Goal: Task Accomplishment & Management: Manage account settings

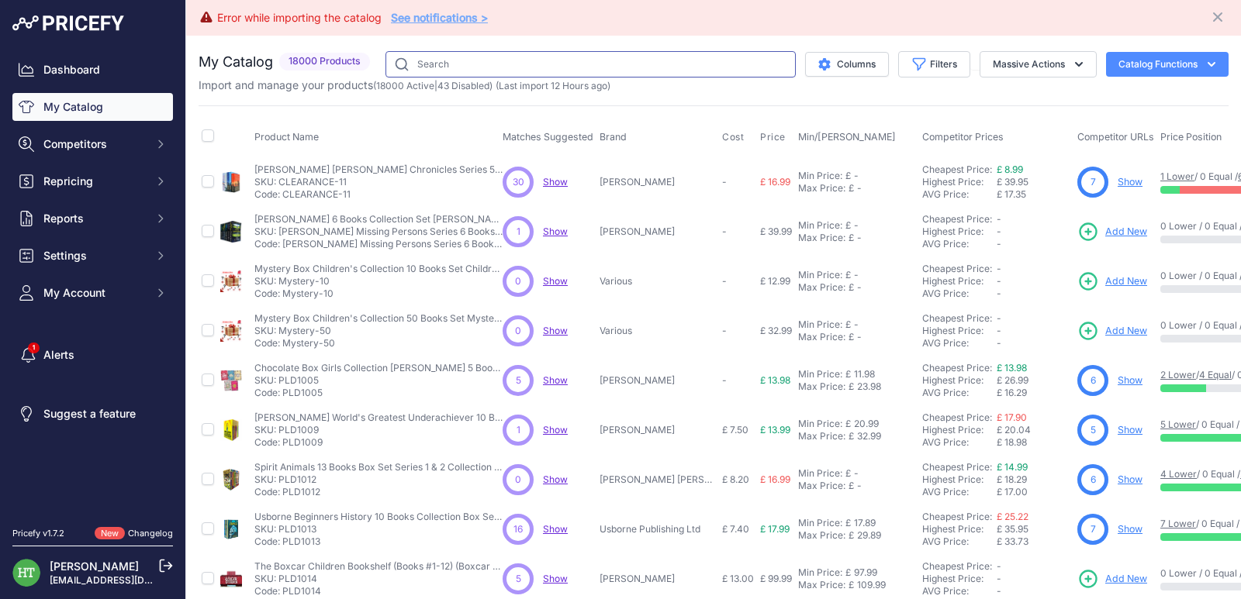
click at [427, 60] on input "text" at bounding box center [590, 64] width 410 height 26
paste input "Unbreakable"
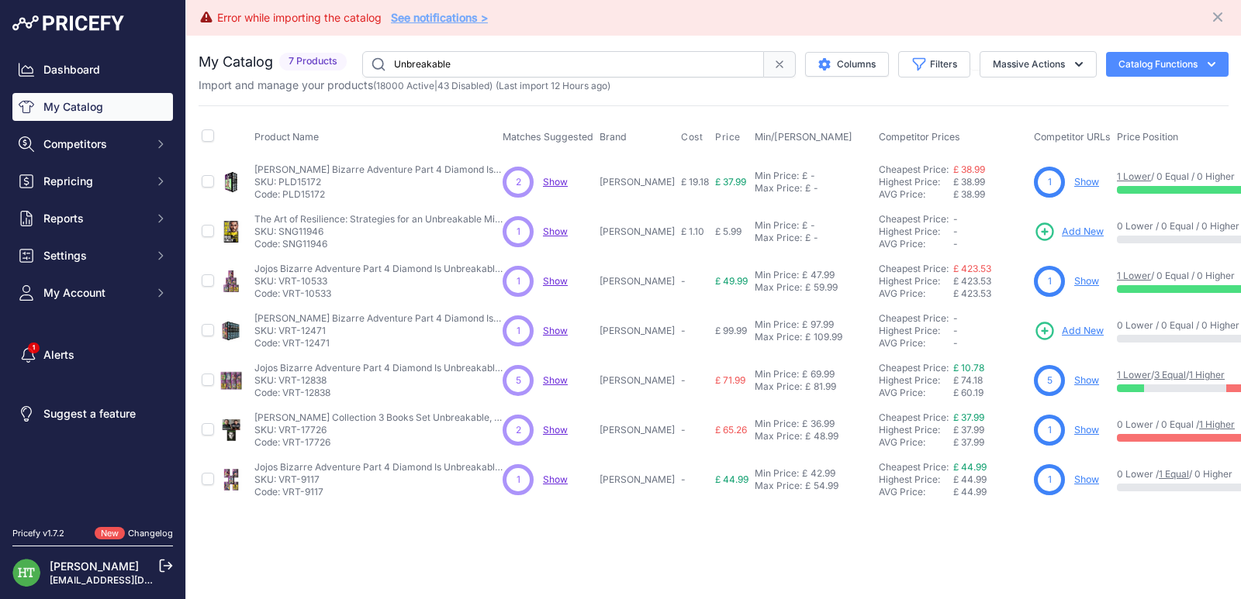
click at [480, 58] on input "Unbreakable" at bounding box center [563, 64] width 402 height 26
click at [541, 64] on input "Unbreakable" at bounding box center [563, 64] width 402 height 26
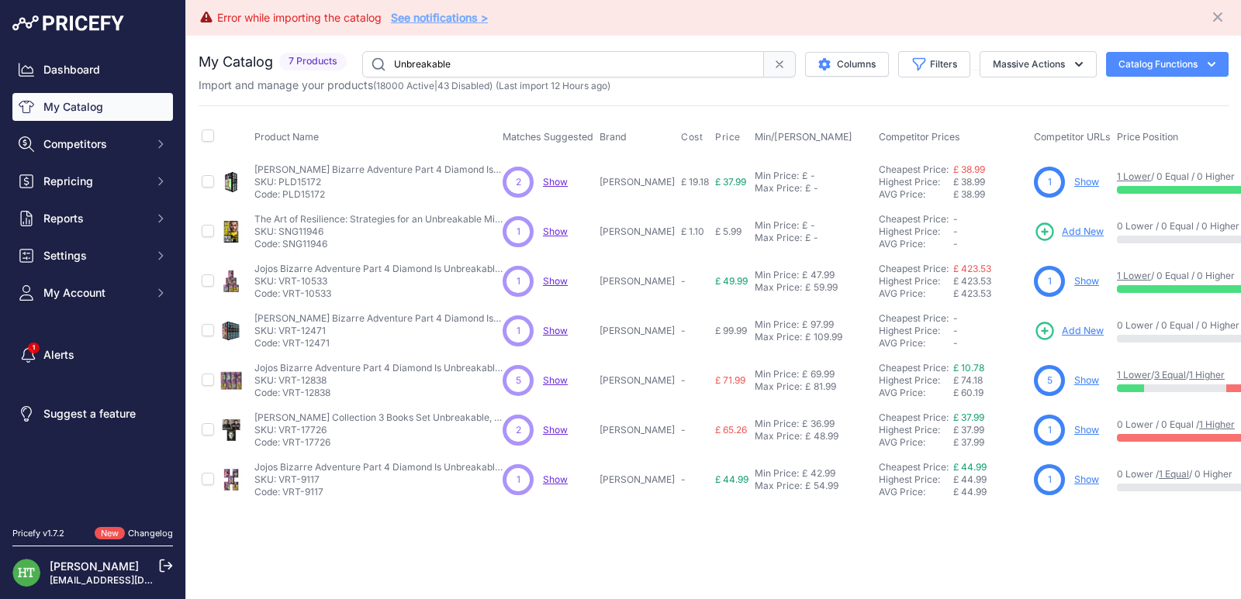
click at [541, 64] on input "Unbreakable" at bounding box center [563, 64] width 402 height 26
paste input "PLD6676"
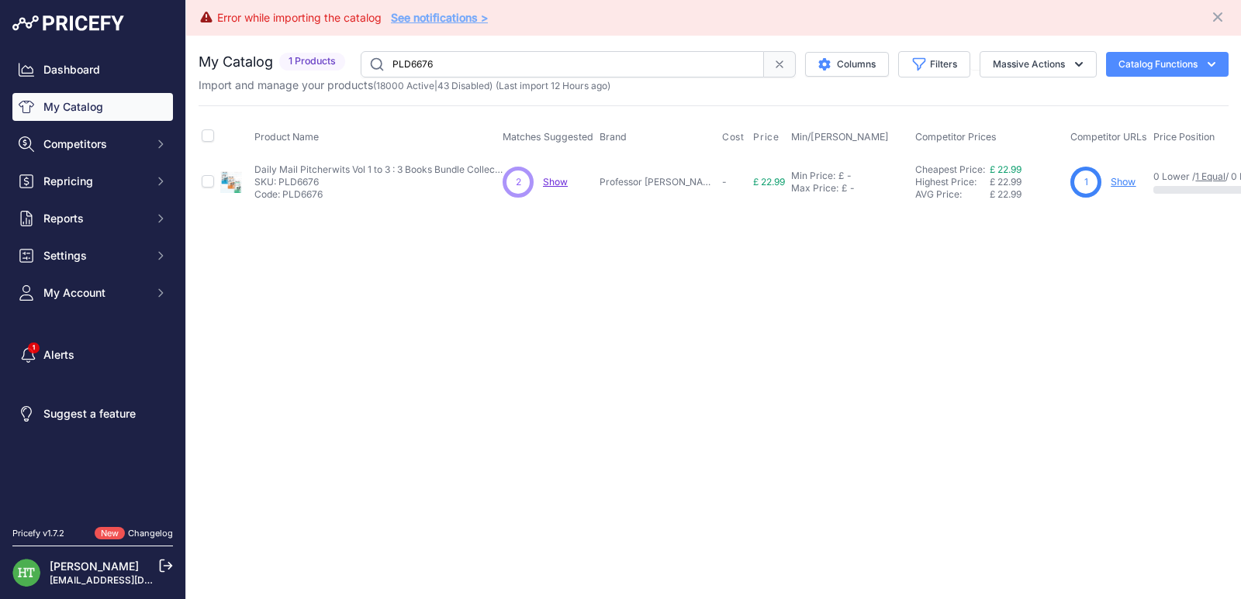
click at [1111, 183] on link "Show" at bounding box center [1123, 182] width 25 height 12
click at [463, 63] on input "PLD6676" at bounding box center [562, 64] width 403 height 26
paste input "Daily Mail Puzzle Pitcherwits"
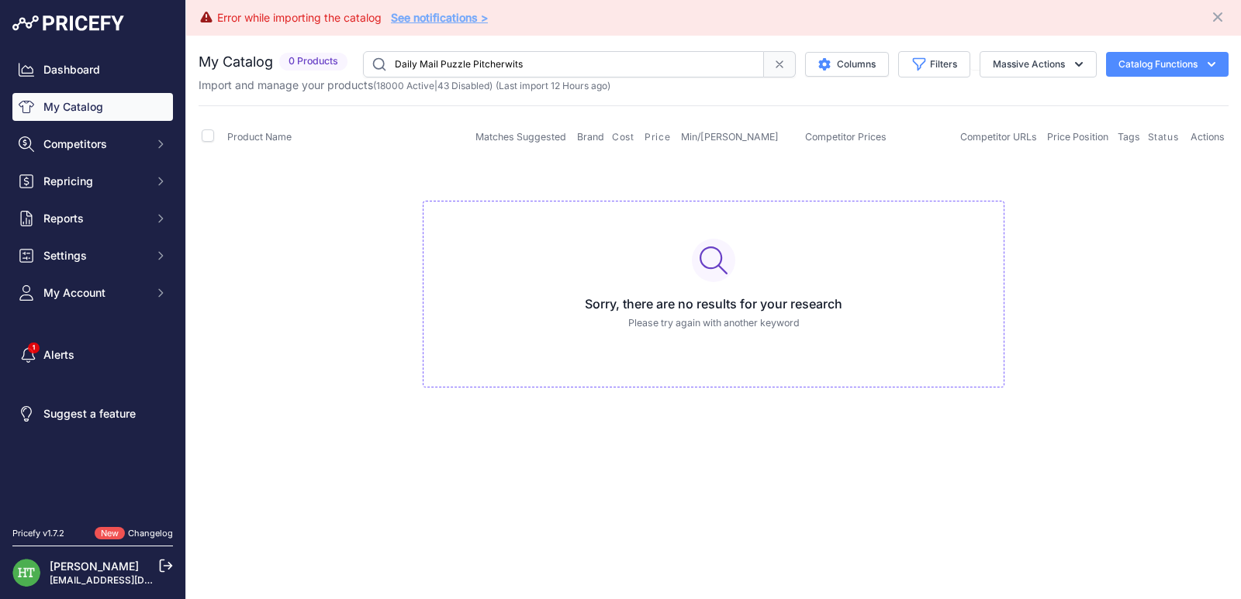
click at [472, 56] on input "Daily Mail Puzzle Pitcherwits" at bounding box center [563, 64] width 401 height 26
paste input "See, Touch, Feel"
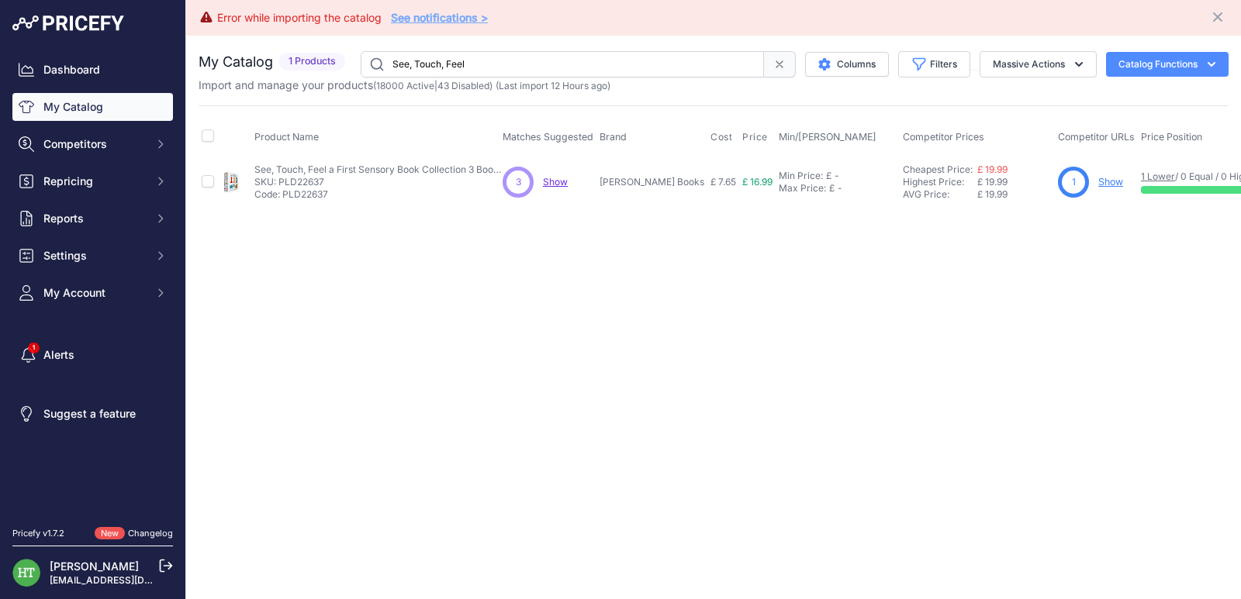
click at [1098, 179] on link "Show" at bounding box center [1110, 182] width 25 height 12
click at [446, 70] on input "See, Touch, Feel" at bounding box center [562, 64] width 403 height 26
paste input "PLD23148"
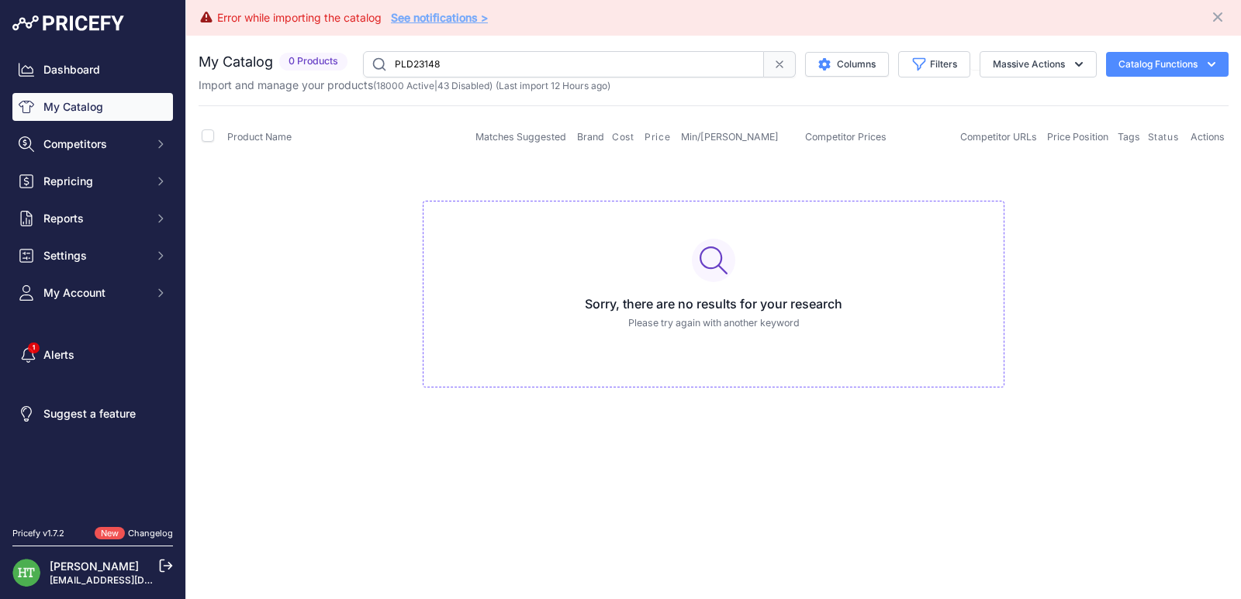
click at [524, 62] on input "PLD23148" at bounding box center [563, 64] width 401 height 26
paste input "CGP Reception Activity Ages"
type input "CGP Reception Activity Ages"
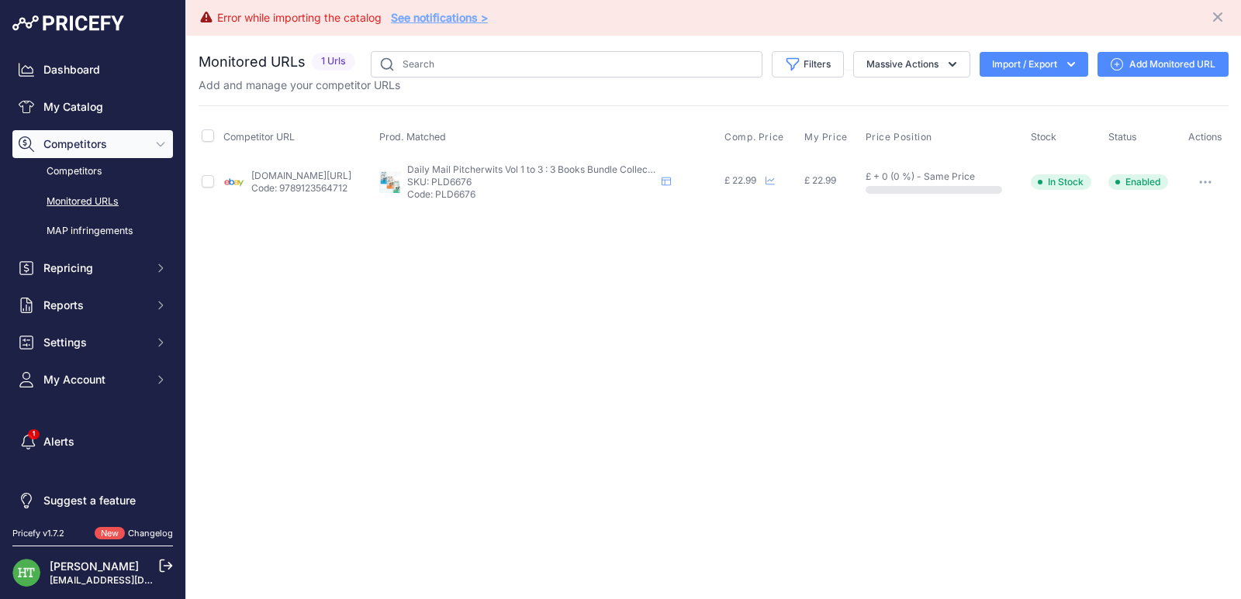
click at [1208, 192] on button "button" at bounding box center [1205, 182] width 31 height 22
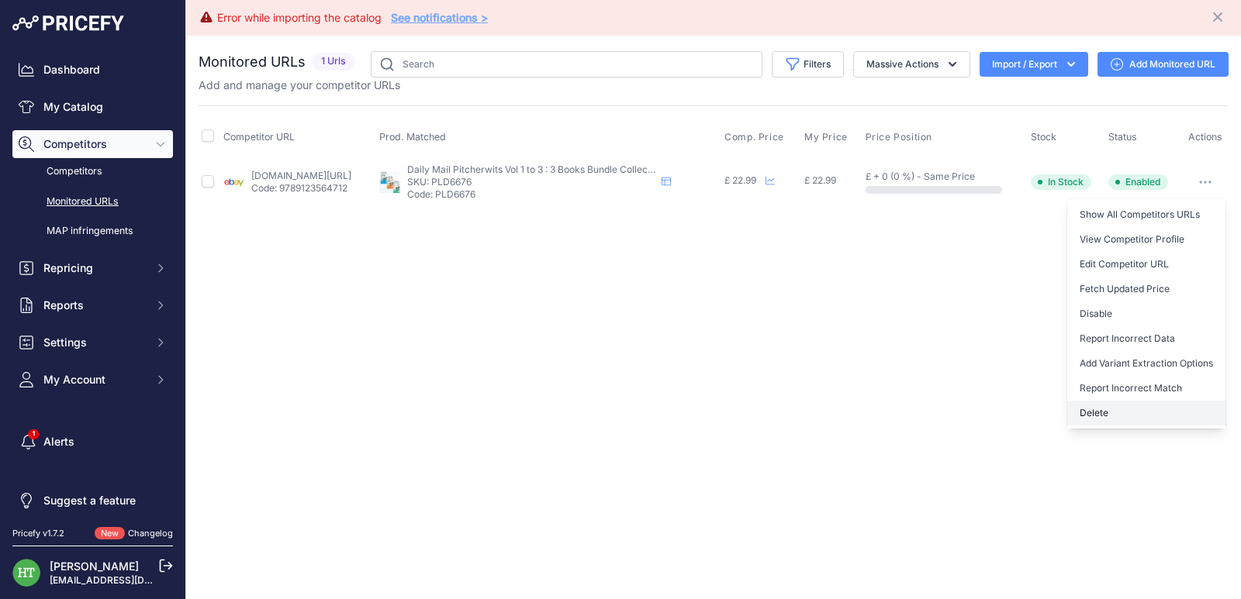
click at [1111, 403] on button "Delete" at bounding box center [1146, 413] width 158 height 25
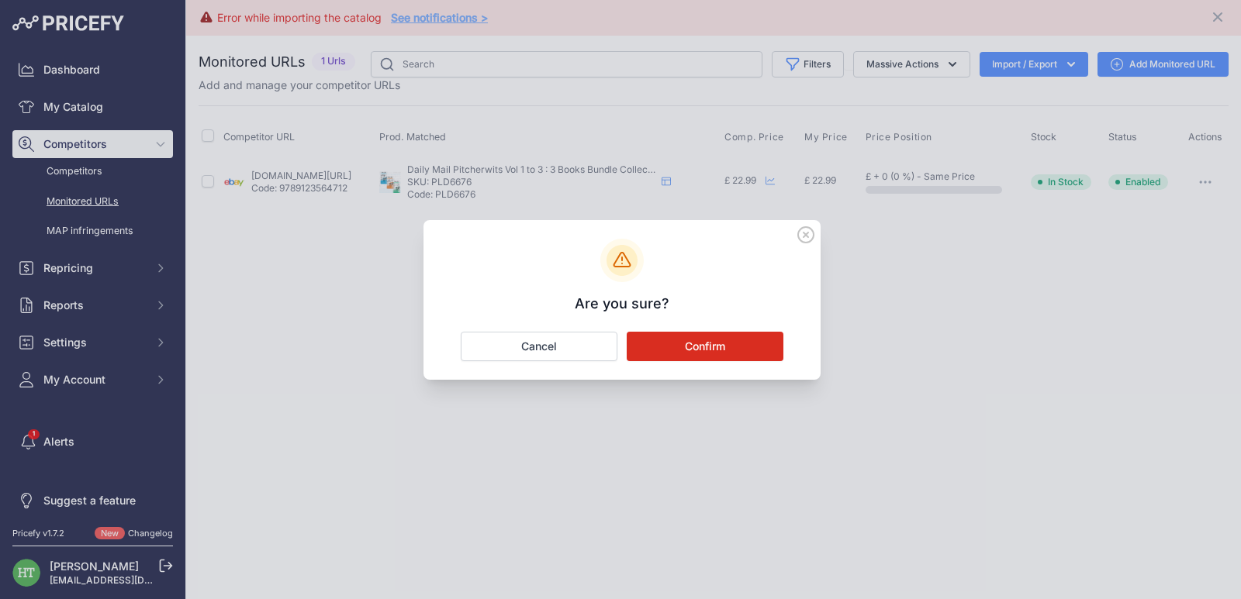
click at [724, 347] on button "Confirm" at bounding box center [705, 346] width 157 height 29
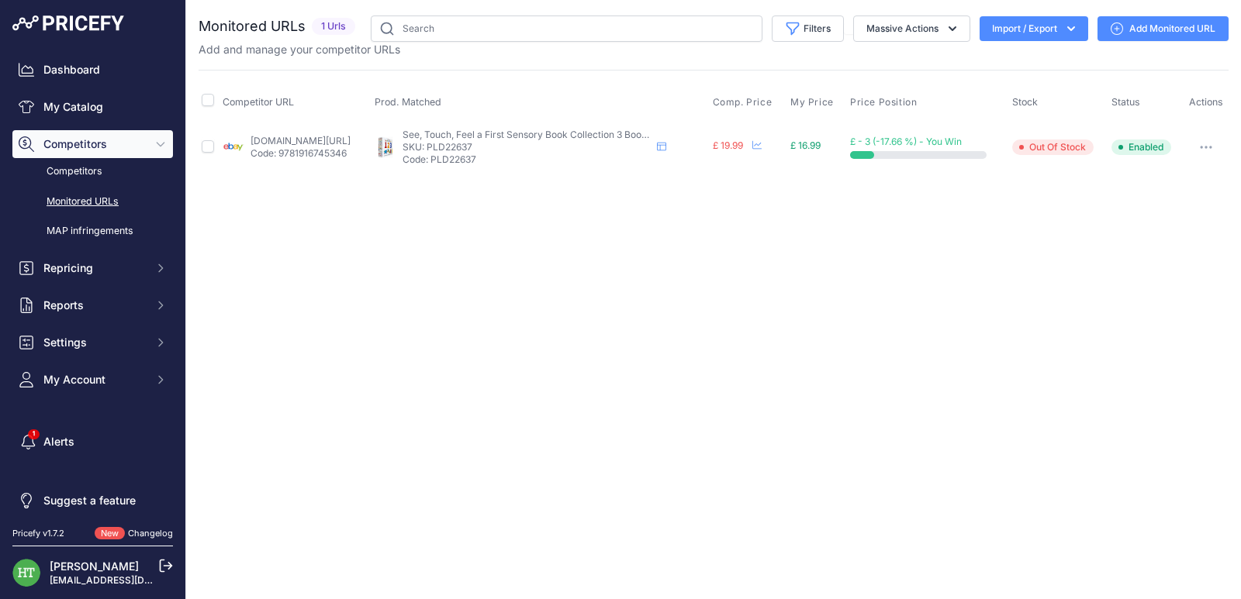
click at [1207, 152] on button "button" at bounding box center [1205, 147] width 31 height 22
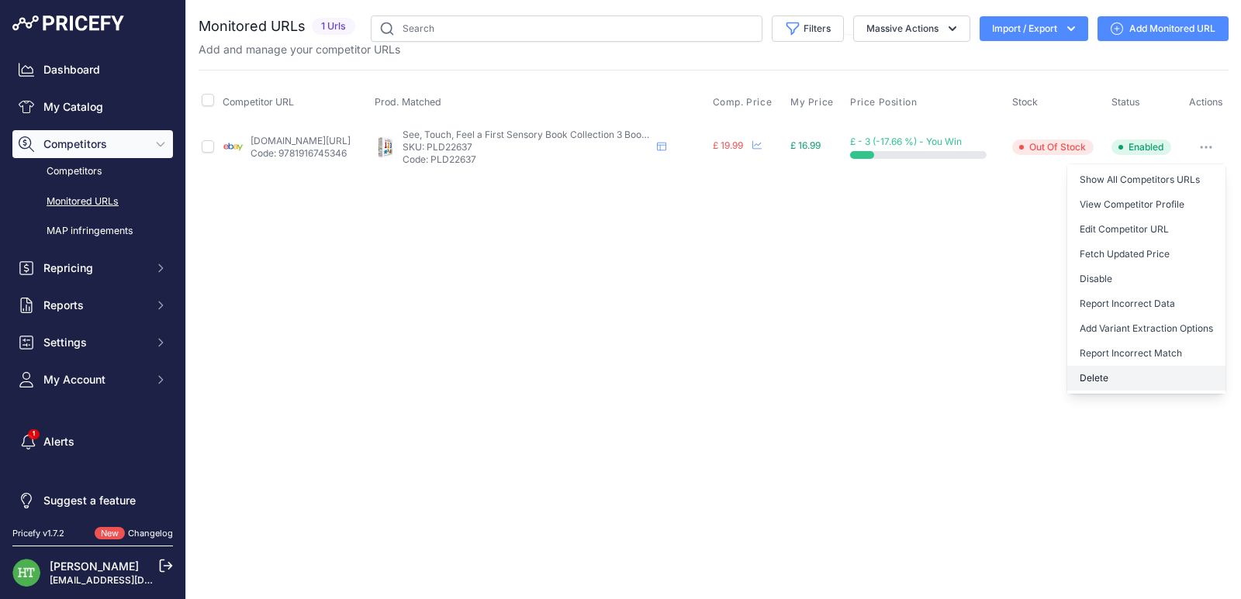
click at [1105, 375] on button "Delete" at bounding box center [1146, 378] width 158 height 25
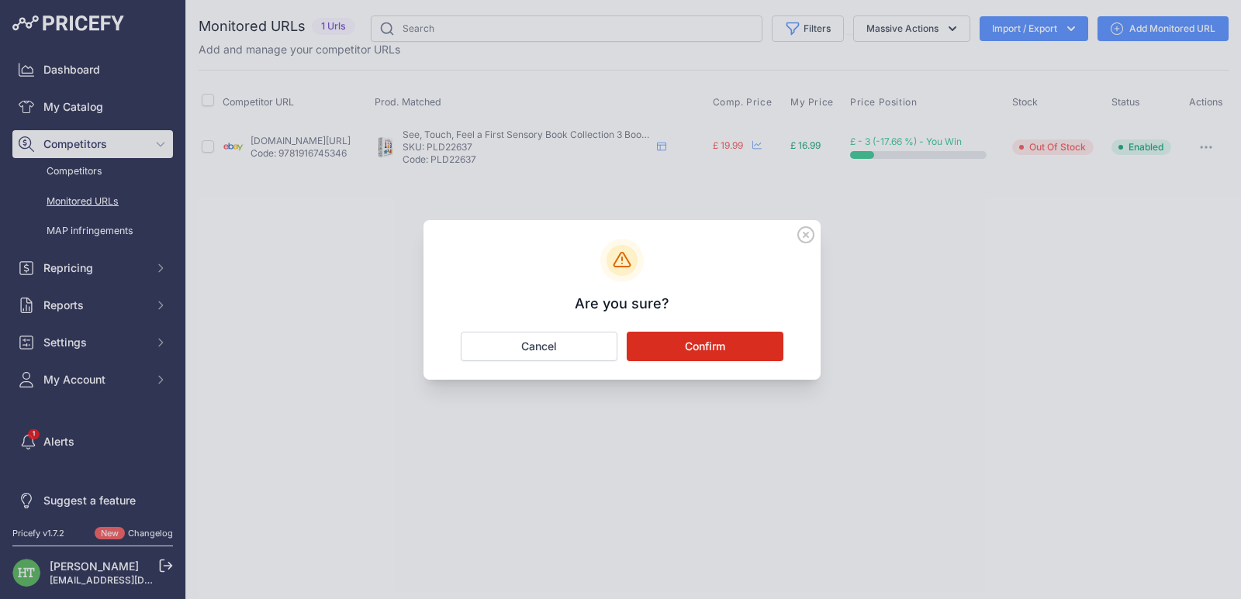
click at [752, 351] on button "Confirm" at bounding box center [705, 346] width 157 height 29
